Goal: Navigation & Orientation: Find specific page/section

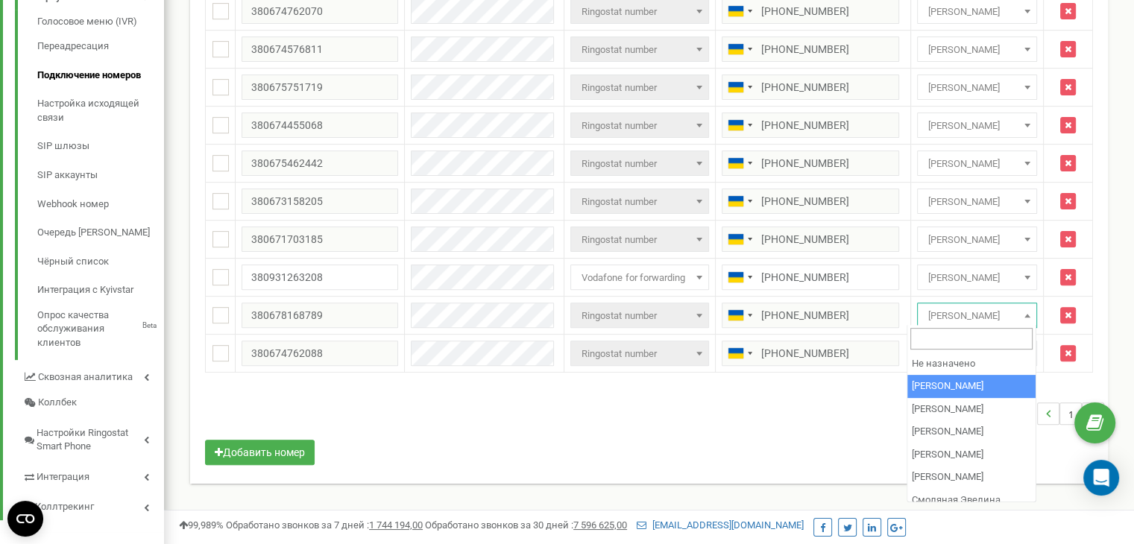
drag, startPoint x: 960, startPoint y: 401, endPoint x: 960, endPoint y: 385, distance: 15.7
select select "69586"
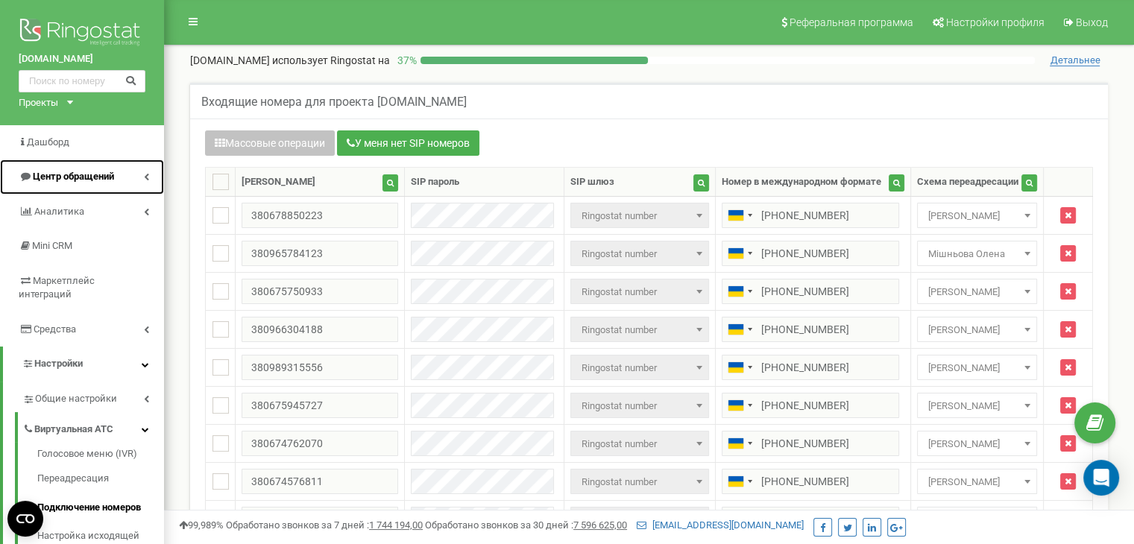
click at [67, 172] on span "Центр обращений" at bounding box center [73, 176] width 81 height 11
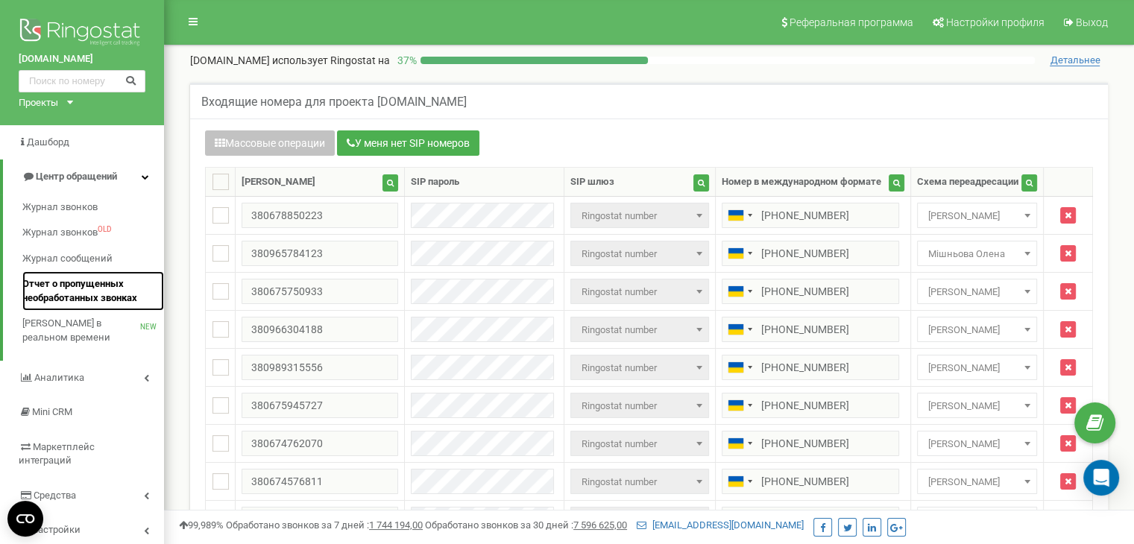
click at [78, 293] on span "Отчет о пропущенных необработанных звонках" at bounding box center [89, 291] width 134 height 28
